Goal: Check status

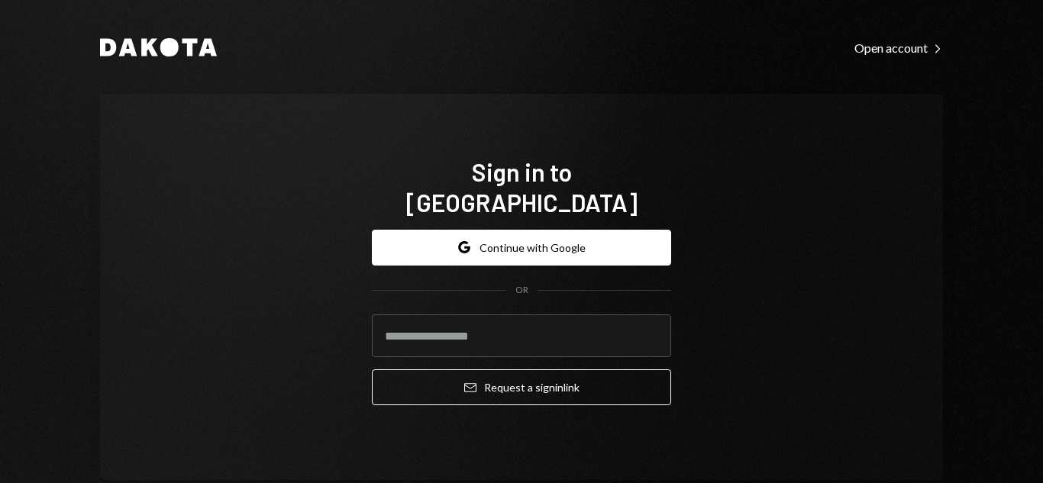
type input "**********"
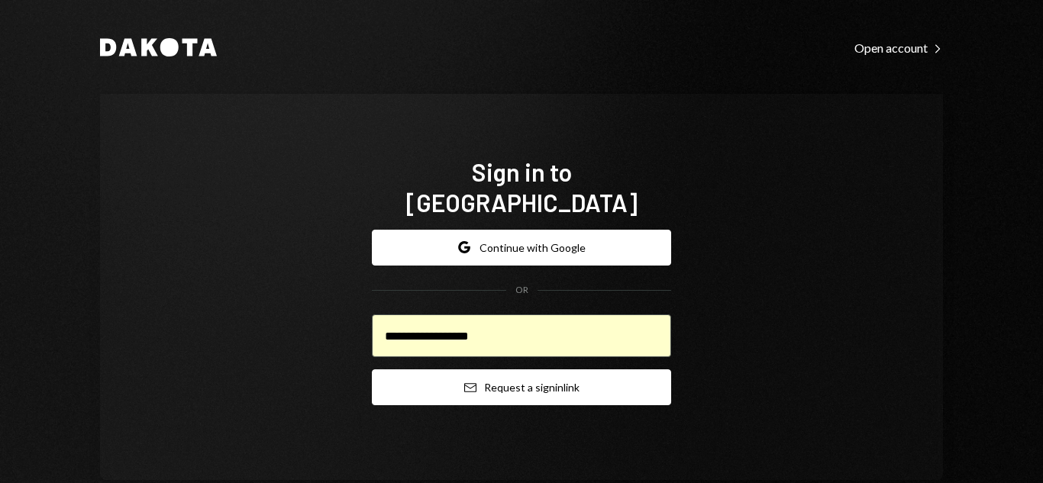
click at [495, 379] on button "Email Request a sign in link" at bounding box center [521, 387] width 299 height 36
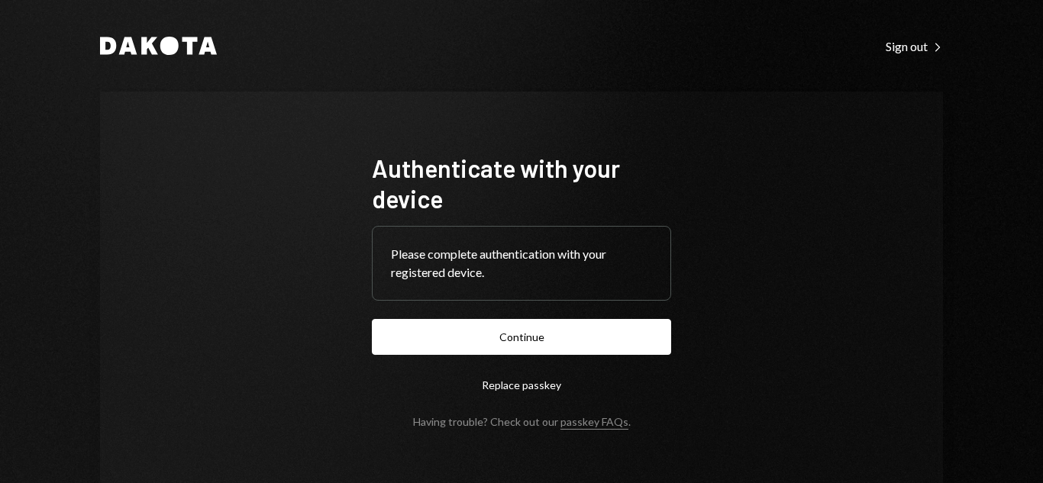
click at [506, 377] on button "Replace passkey" at bounding box center [521, 385] width 299 height 36
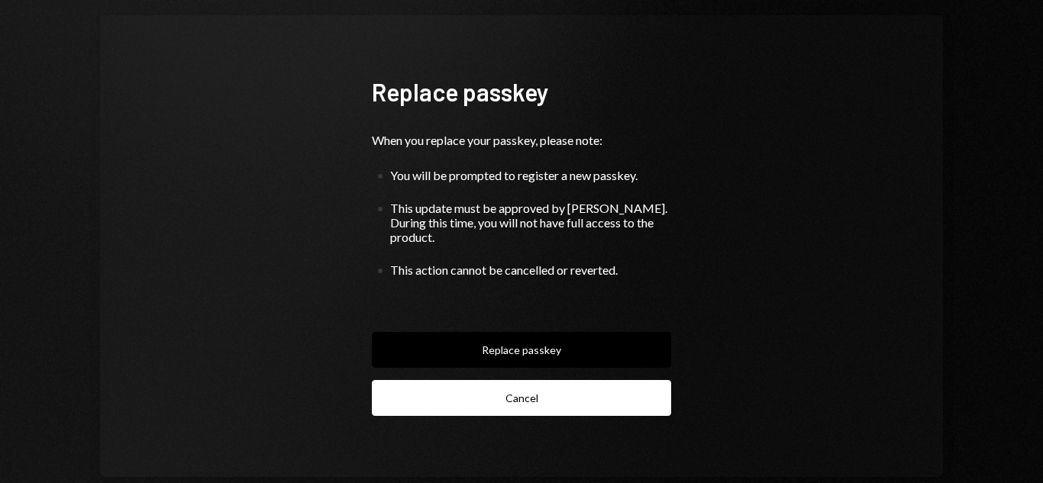
click at [534, 380] on button "Cancel" at bounding box center [521, 398] width 299 height 36
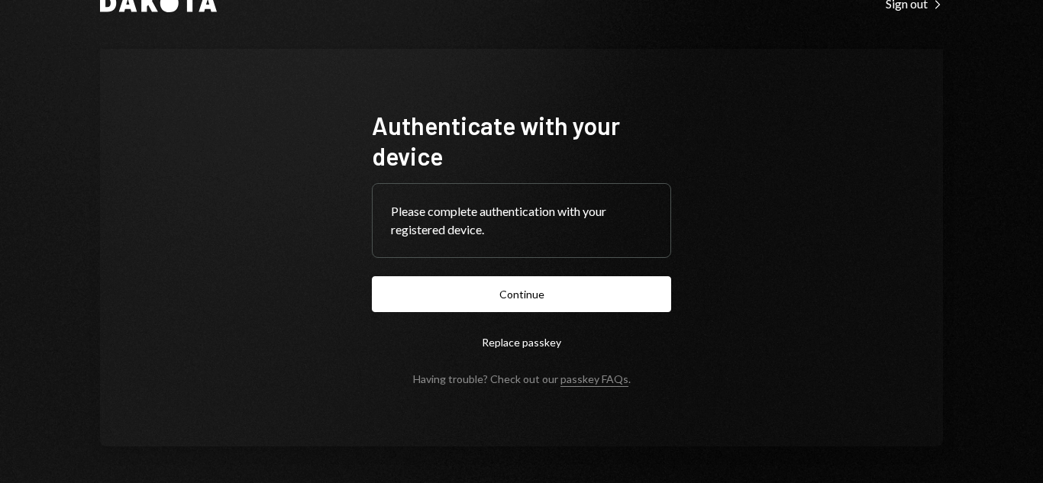
scroll to position [43, 0]
click at [537, 341] on button "Replace passkey" at bounding box center [521, 342] width 299 height 36
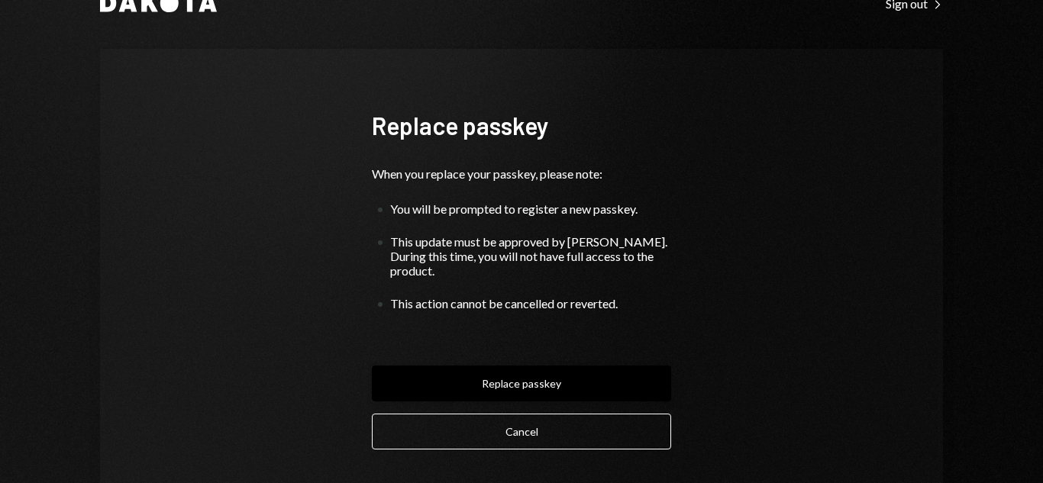
click at [540, 366] on button "Replace passkey" at bounding box center [521, 384] width 299 height 36
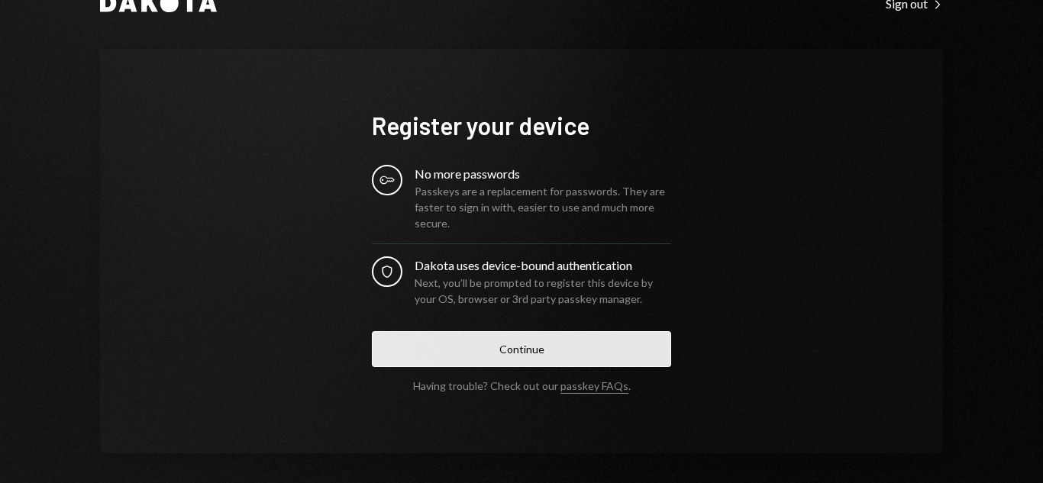
click at [552, 364] on button "Continue" at bounding box center [521, 349] width 299 height 36
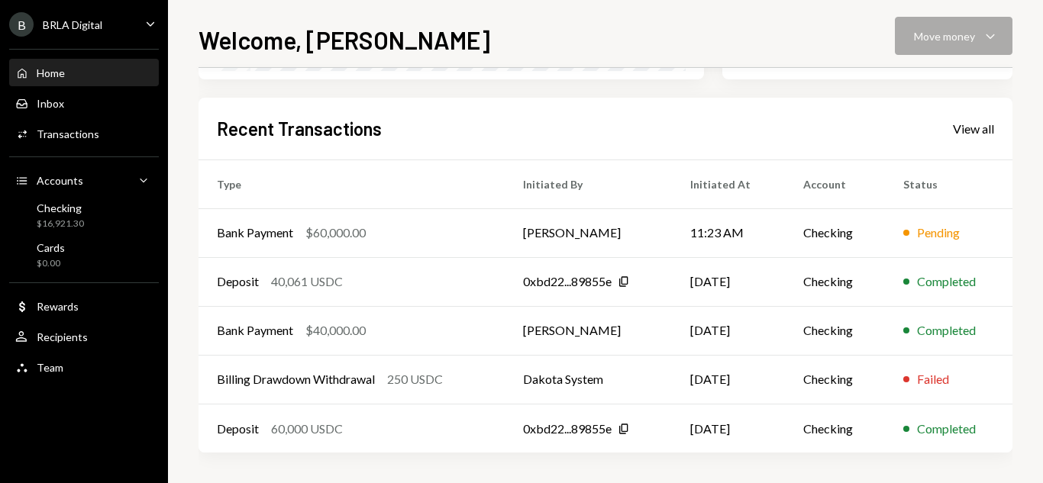
scroll to position [364, 0]
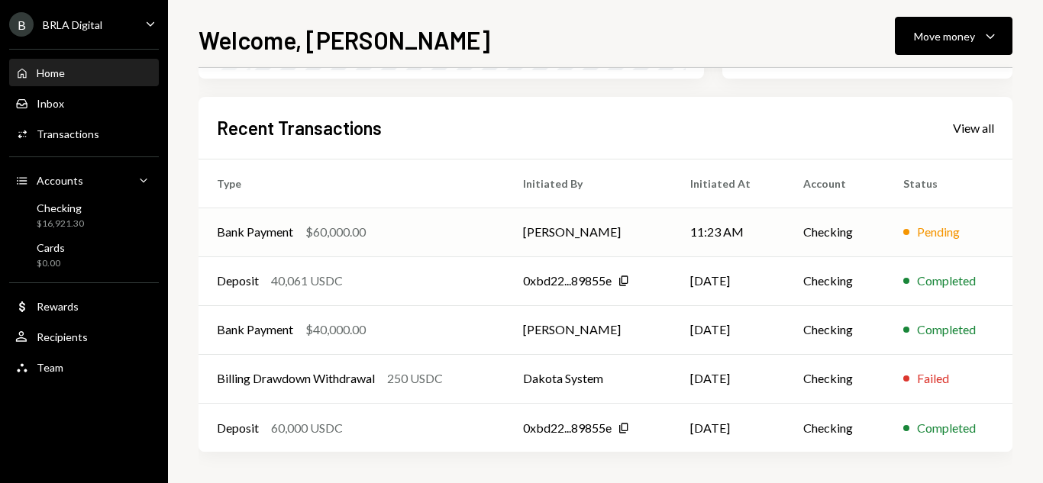
scroll to position [364, 0]
click at [550, 221] on td "[PERSON_NAME]" at bounding box center [588, 232] width 167 height 49
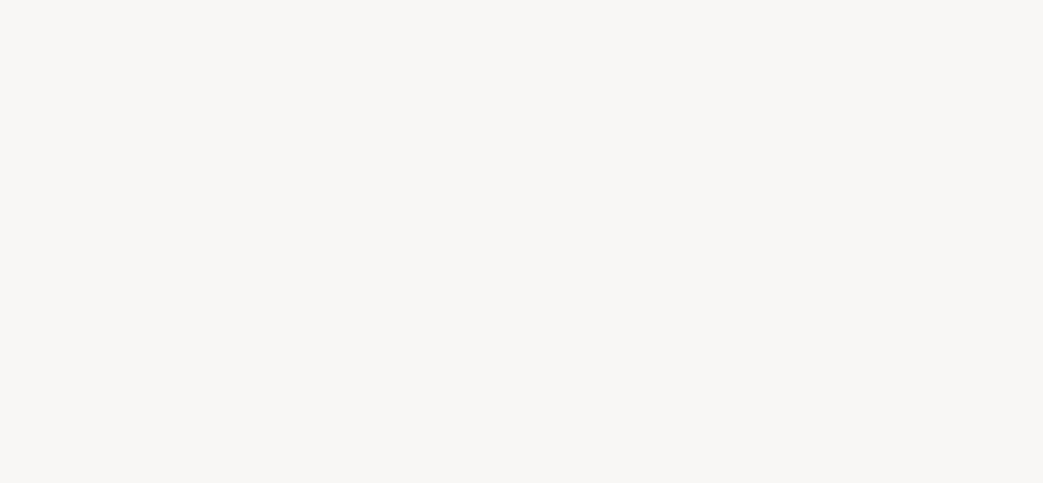
click at [550, 224] on div at bounding box center [521, 241] width 1043 height 483
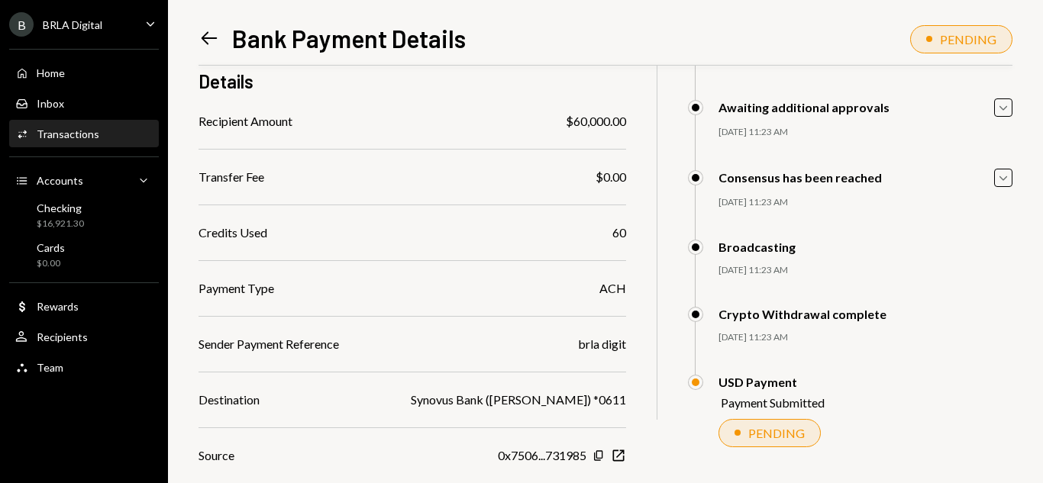
scroll to position [222, 0]
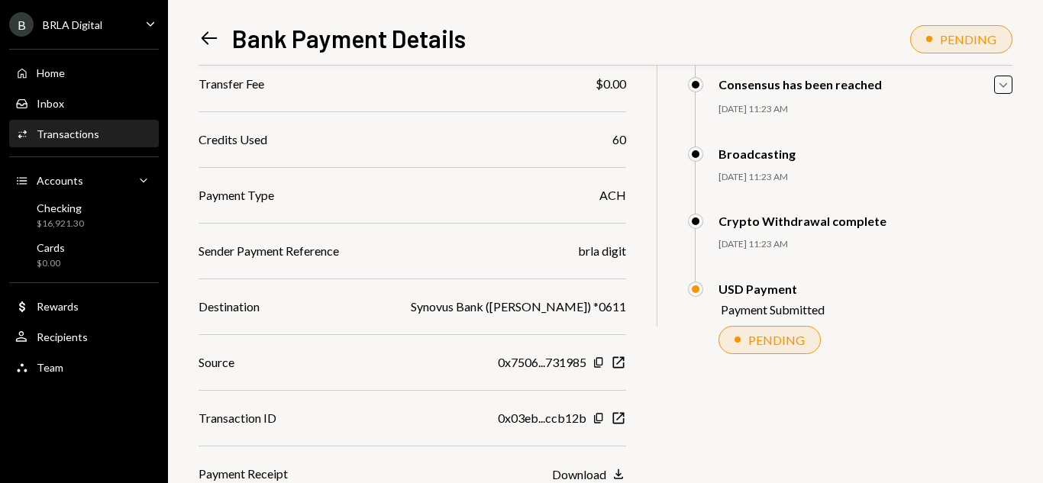
click at [782, 335] on div "PENDING" at bounding box center [776, 340] width 56 height 15
click at [782, 315] on div "Payment Submitted" at bounding box center [773, 309] width 104 height 15
click at [782, 295] on div "USD Payment Payment Submitted" at bounding box center [771, 299] width 106 height 35
click at [65, 63] on div "Home Home" at bounding box center [83, 73] width 137 height 26
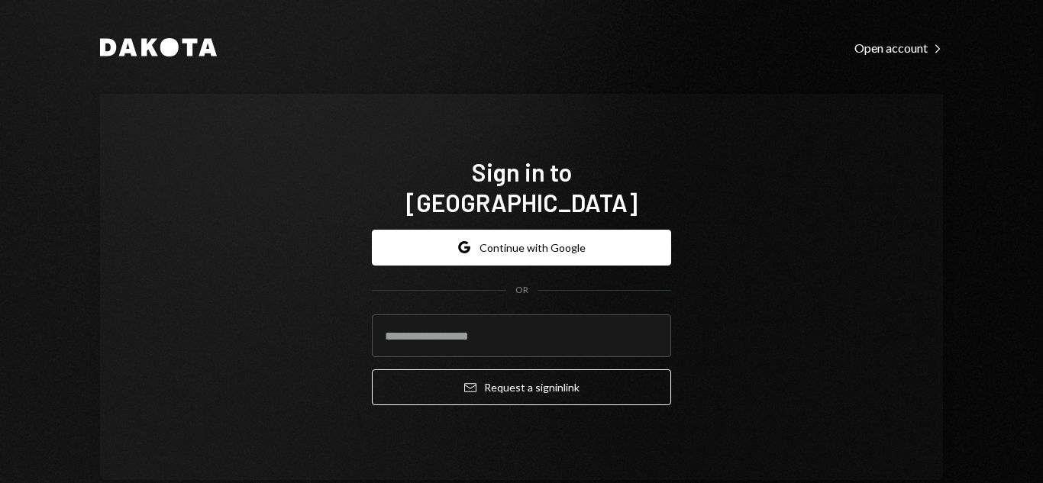
type input "**********"
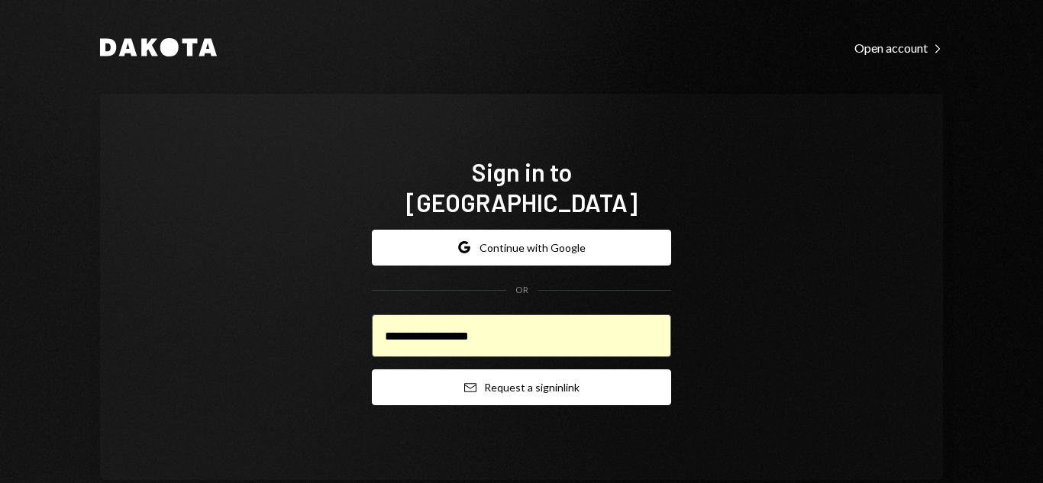
click at [508, 388] on button "Email Request a sign in link" at bounding box center [521, 387] width 299 height 36
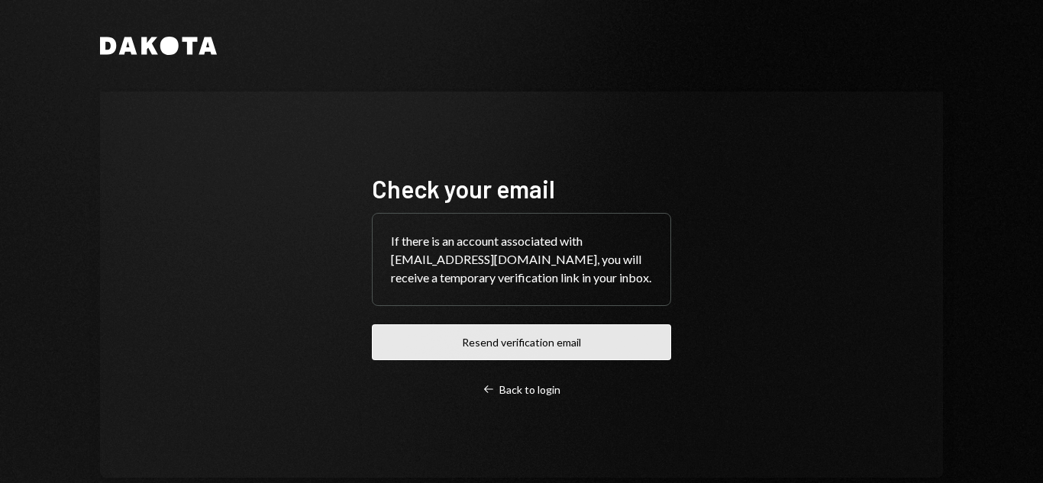
click at [504, 347] on button "Resend verification email" at bounding box center [521, 342] width 299 height 36
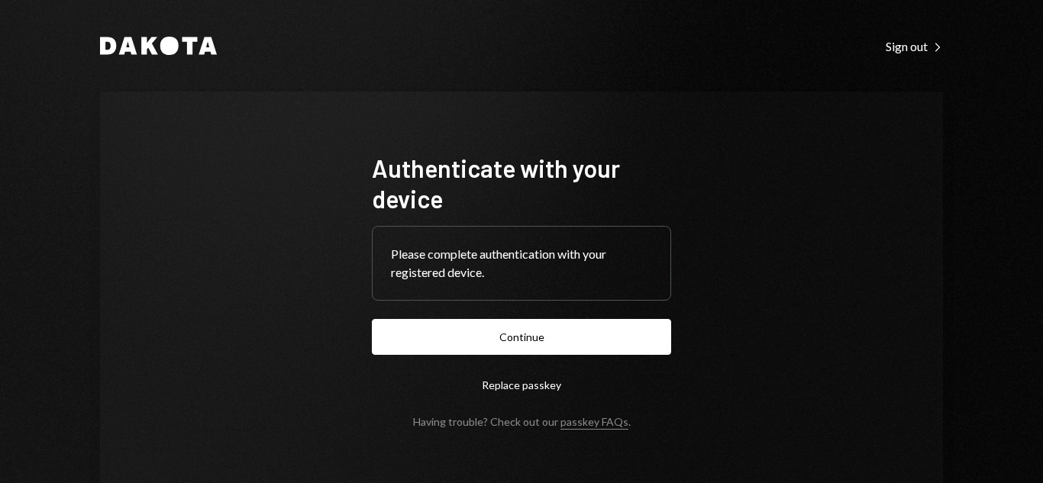
click at [531, 382] on button "Replace passkey" at bounding box center [521, 385] width 299 height 36
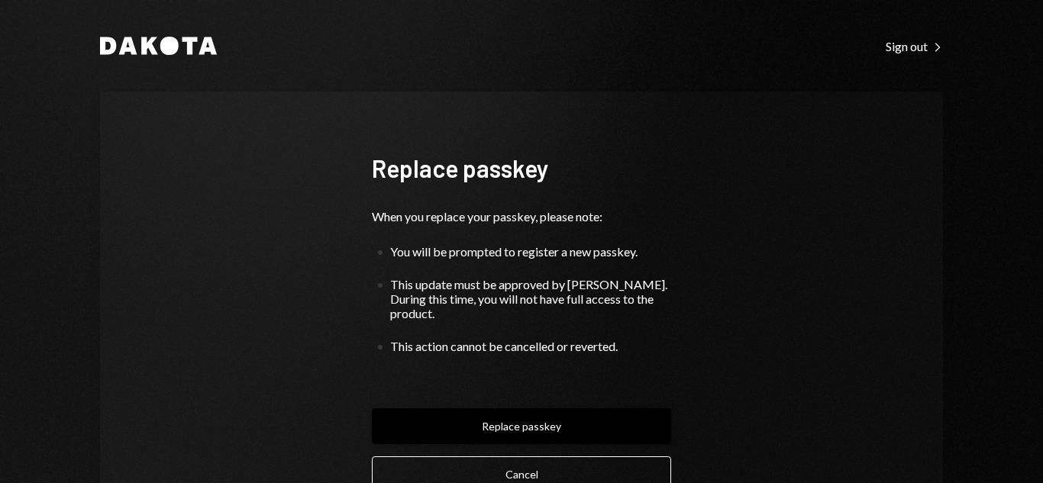
click at [561, 411] on button "Replace passkey" at bounding box center [521, 426] width 299 height 36
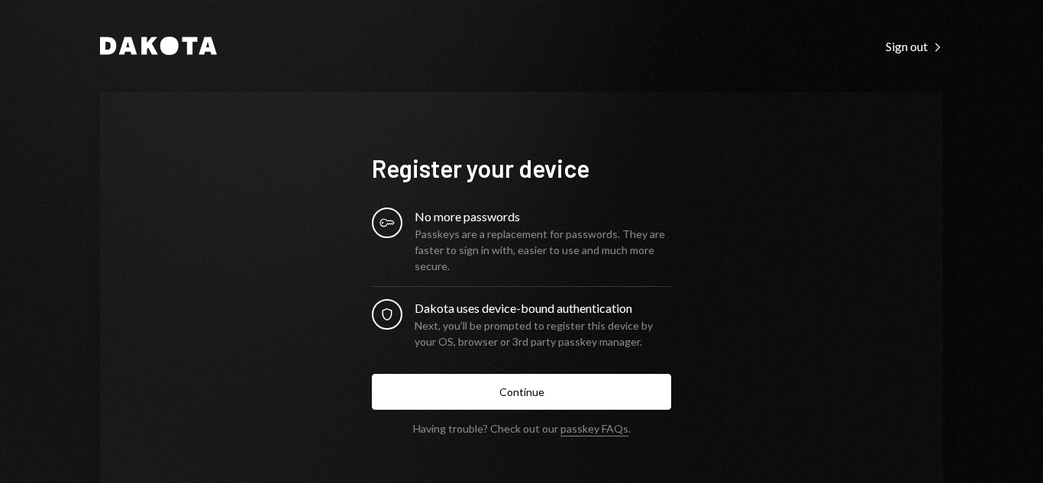
scroll to position [50, 0]
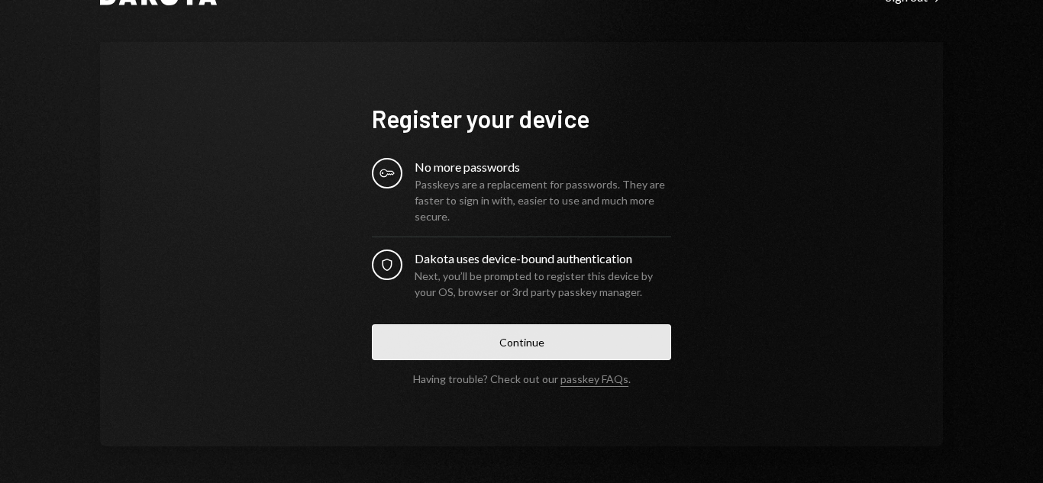
click at [583, 337] on button "Continue" at bounding box center [521, 342] width 299 height 36
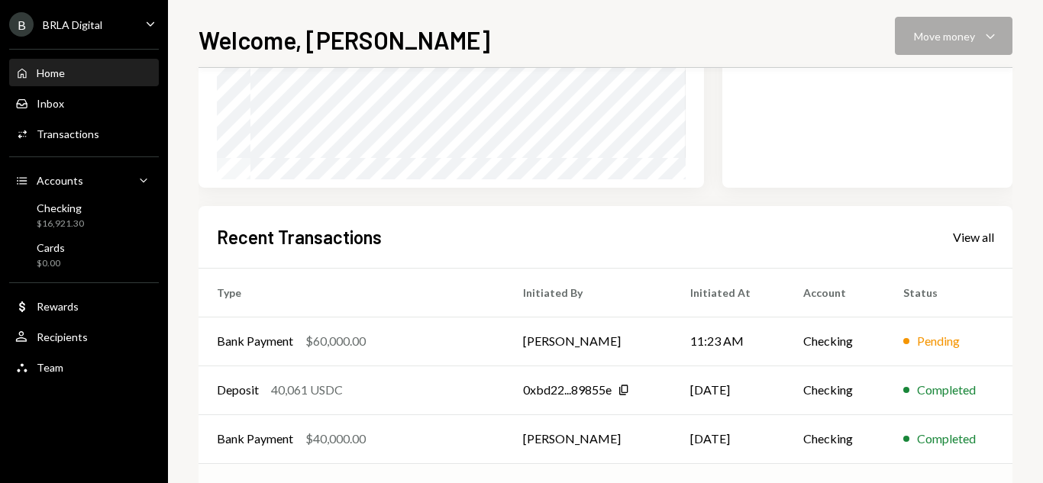
scroll to position [463, 0]
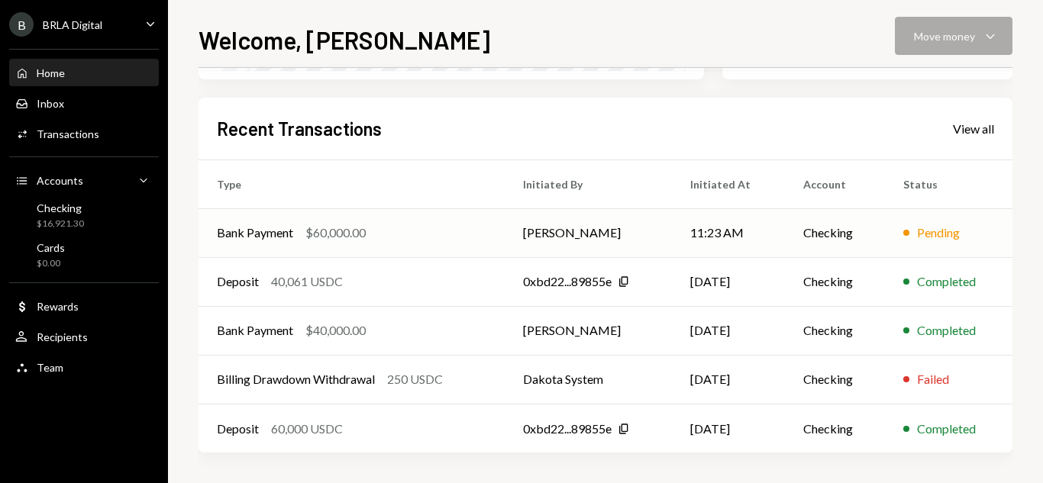
click at [653, 238] on td "[PERSON_NAME]" at bounding box center [588, 232] width 167 height 49
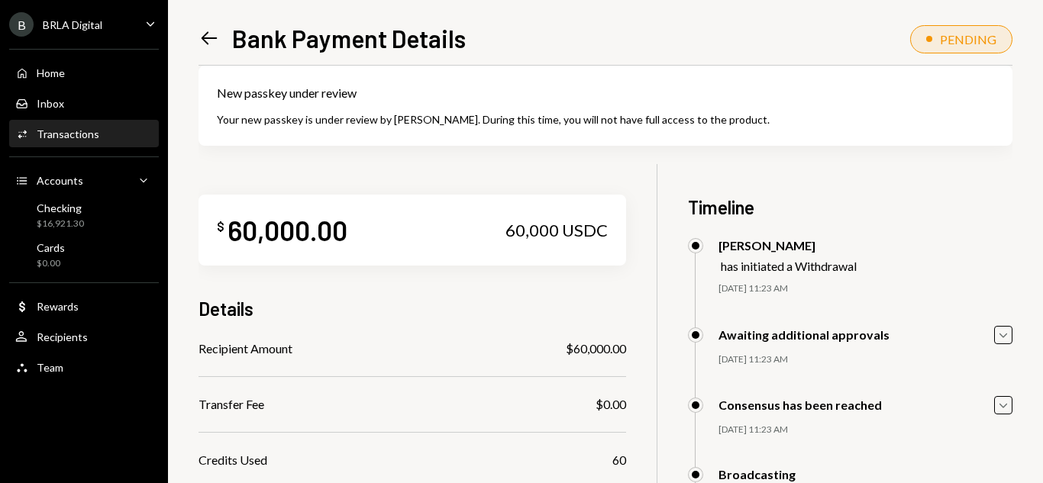
click at [380, 214] on div "$ 60,000.00 60,000 USDC" at bounding box center [411, 230] width 427 height 71
click at [380, 213] on div "$ 60,000.00 60,000 USDC" at bounding box center [411, 230] width 427 height 71
click at [539, 231] on div "60,000 USDC" at bounding box center [556, 230] width 102 height 21
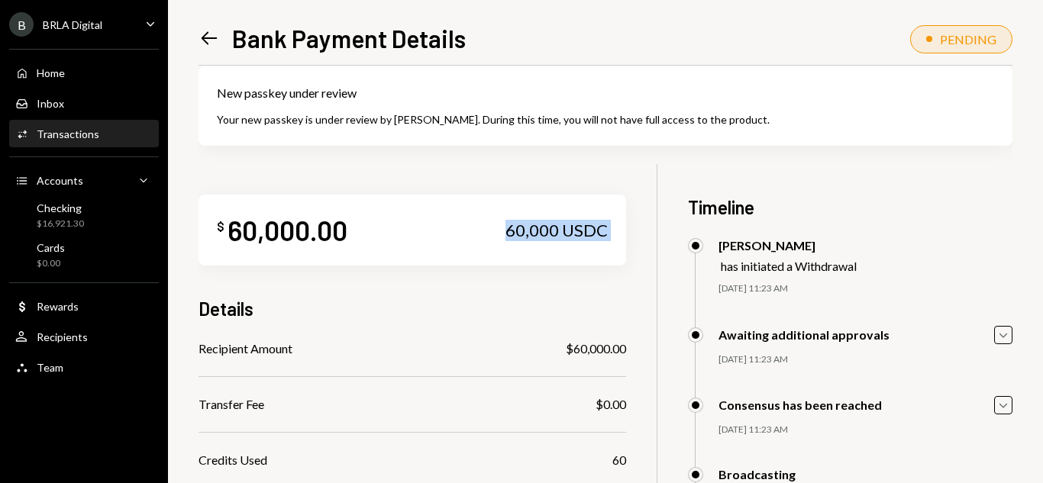
click at [539, 231] on div "60,000 USDC" at bounding box center [556, 230] width 102 height 21
